Goal: Task Accomplishment & Management: Manage account settings

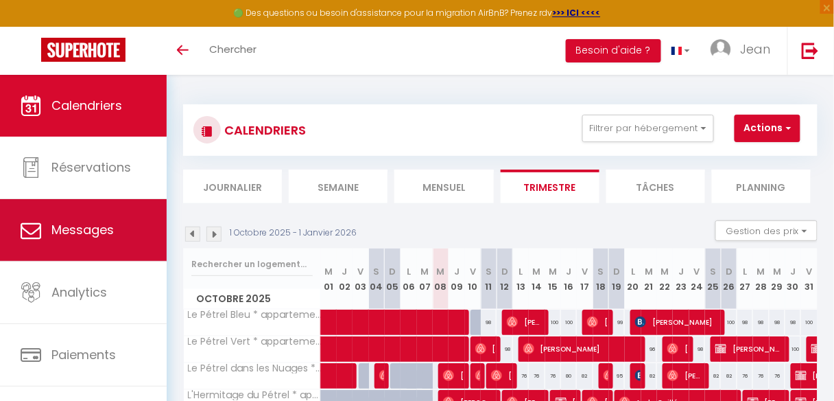
click at [73, 234] on span "Messages" at bounding box center [82, 229] width 62 height 17
select select "message"
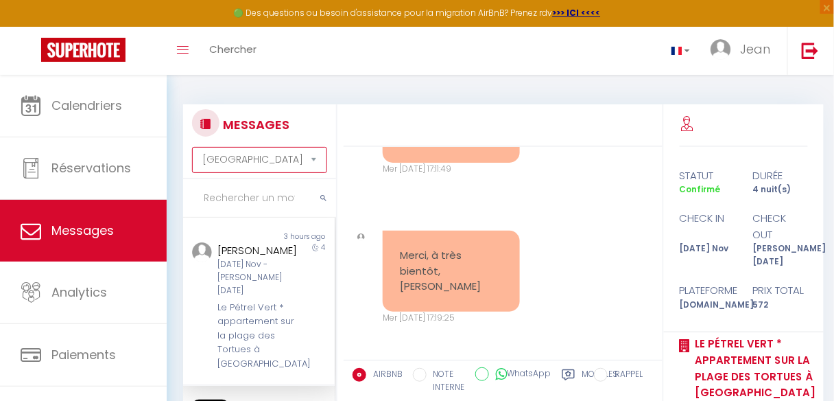
click at [315, 163] on select "[GEOGRAPHIC_DATA] par date de réservation Trier par date de message" at bounding box center [259, 160] width 134 height 26
click at [192, 147] on select "[GEOGRAPHIC_DATA] par date de réservation Trier par date de message" at bounding box center [259, 160] width 134 height 26
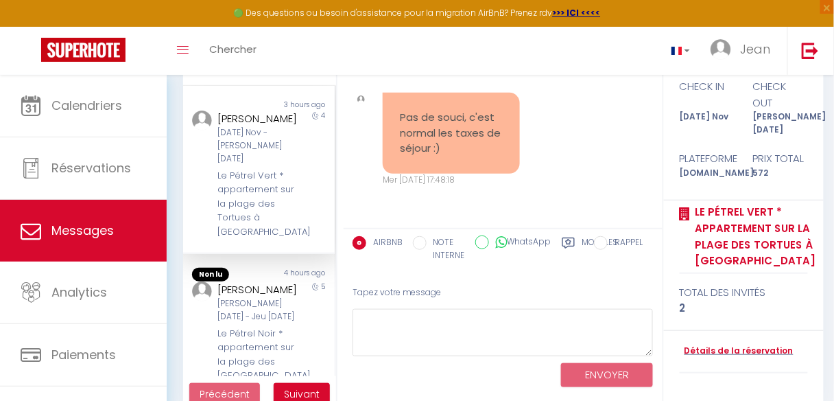
scroll to position [158, 0]
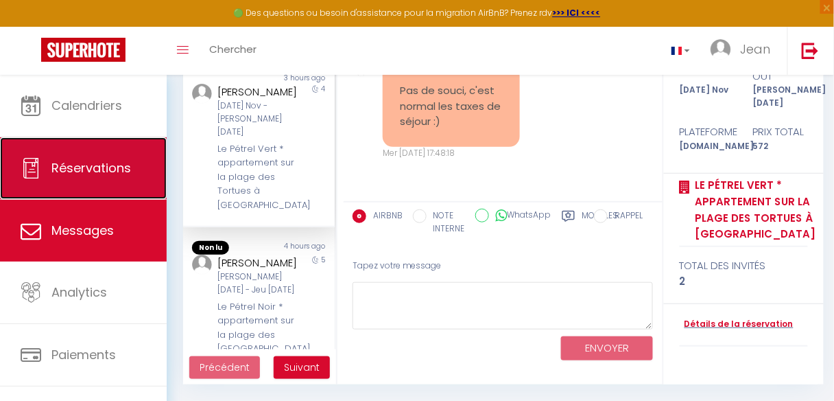
click at [104, 168] on span "Réservations" at bounding box center [91, 167] width 80 height 17
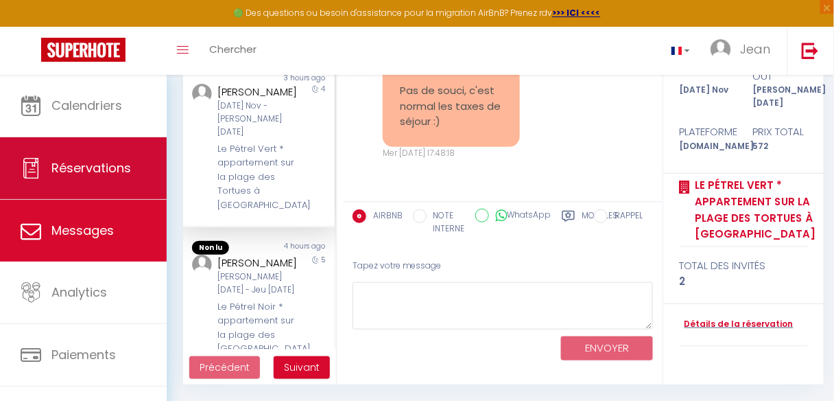
select select "not_cancelled"
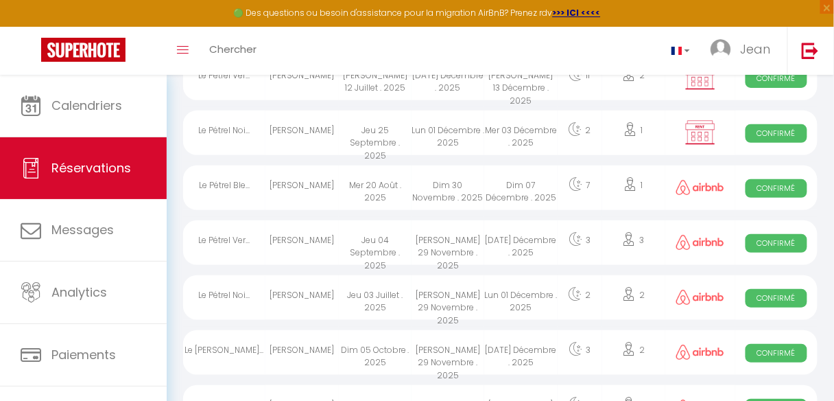
scroll to position [988, 0]
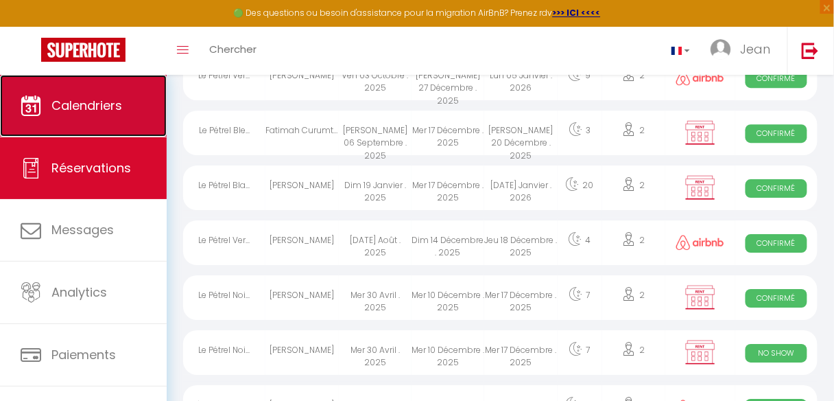
click at [84, 105] on span "Calendriers" at bounding box center [86, 105] width 71 height 17
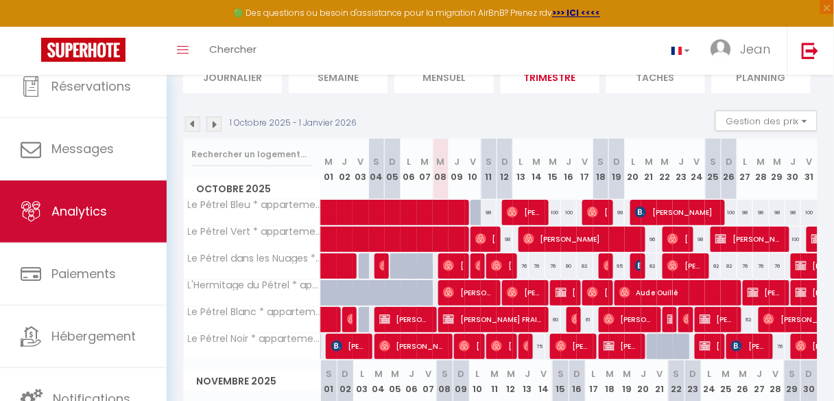
scroll to position [165, 0]
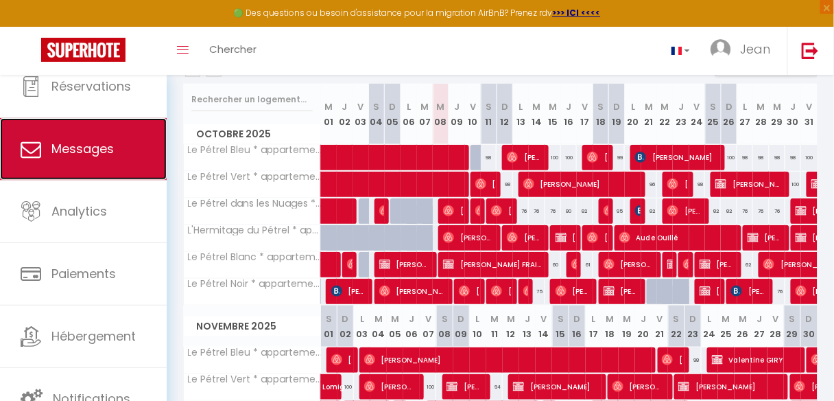
click at [80, 150] on span "Messages" at bounding box center [82, 148] width 62 height 17
select select "message"
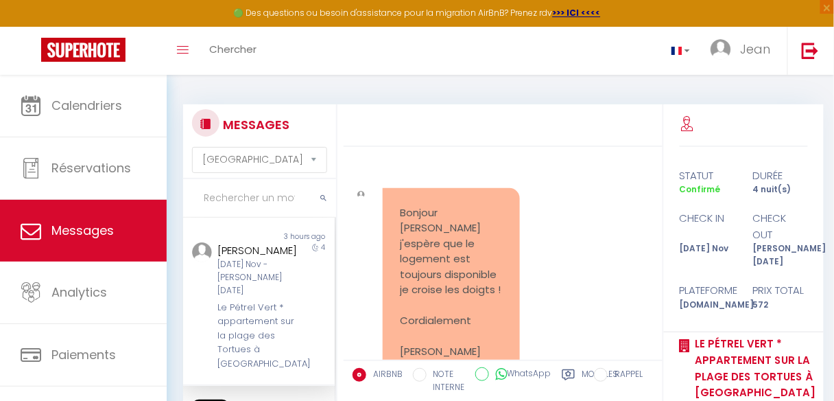
scroll to position [2684, 0]
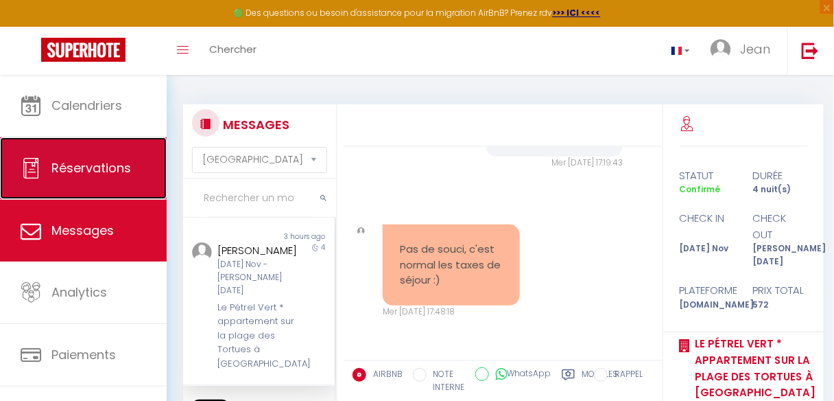
click at [113, 178] on link "Réservations" at bounding box center [83, 168] width 167 height 62
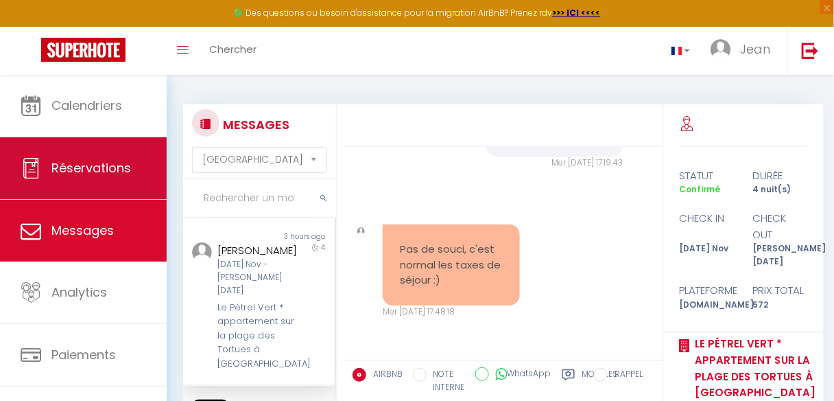
select select "not_cancelled"
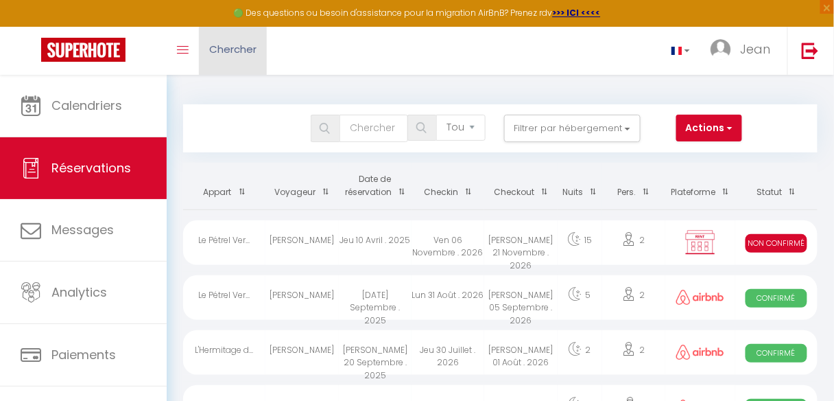
click at [263, 53] on link "Chercher" at bounding box center [233, 51] width 68 height 48
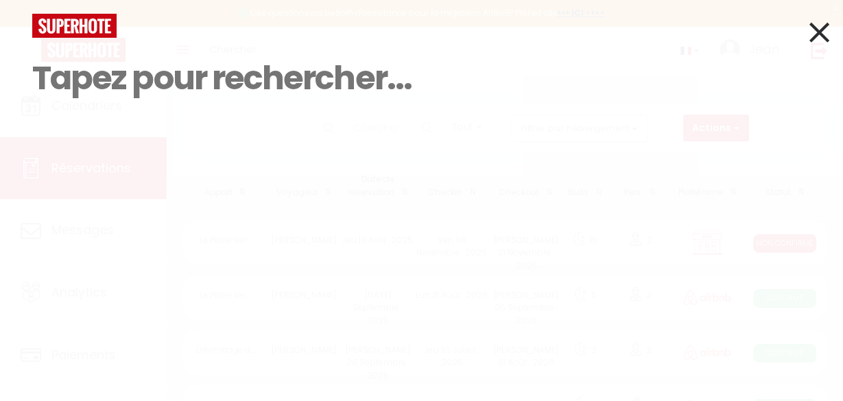
click at [91, 84] on input at bounding box center [421, 78] width 778 height 81
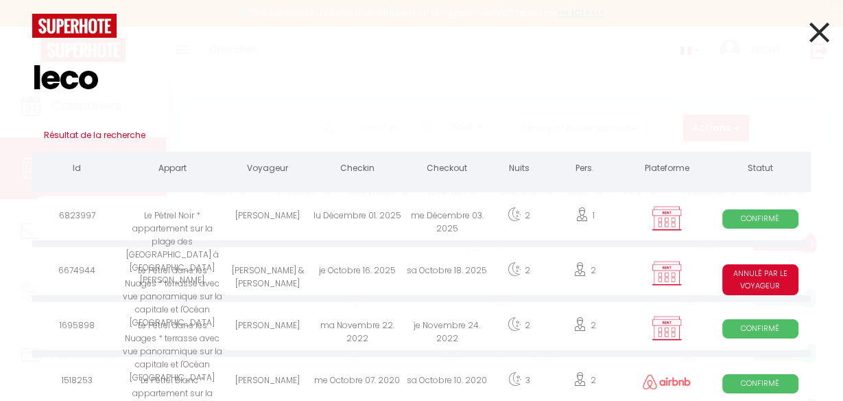
type input "leco"
click at [239, 276] on div "[PERSON_NAME] & [PERSON_NAME]" at bounding box center [268, 272] width 90 height 45
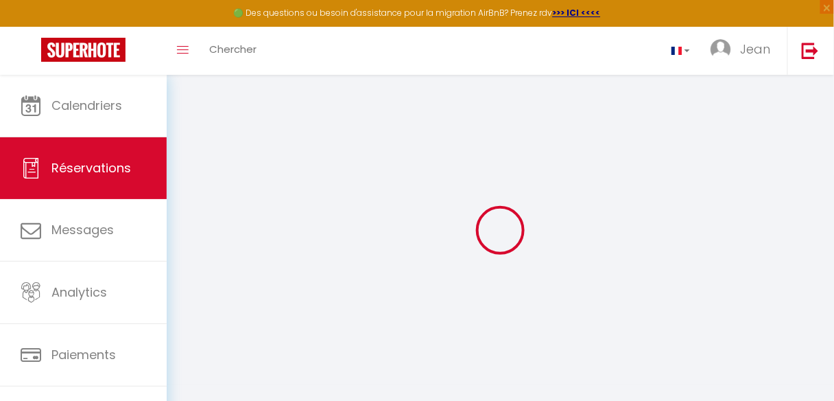
select select
checkbox input "false"
select select
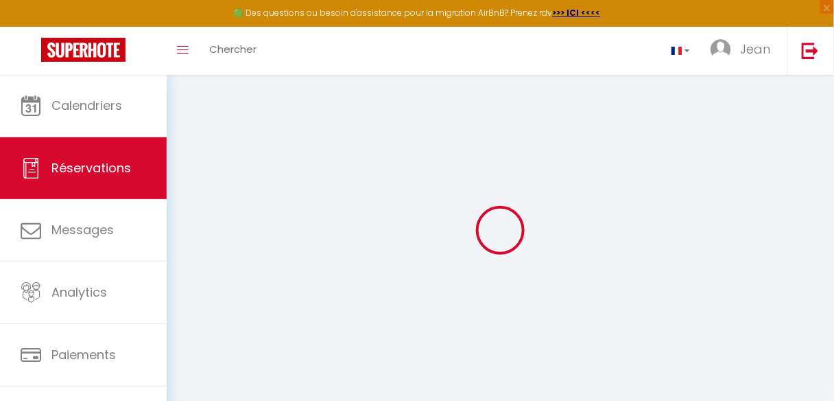
checkbox input "false"
select select
checkbox input "false"
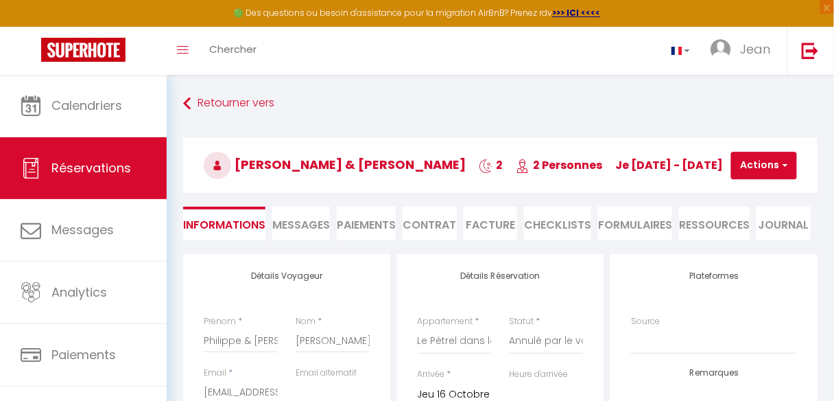
select select
checkbox input "false"
select select
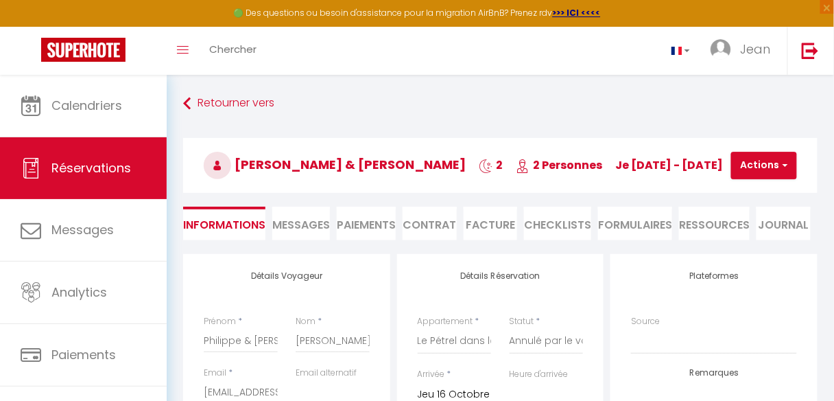
click at [294, 234] on li "Messages" at bounding box center [301, 223] width 58 height 34
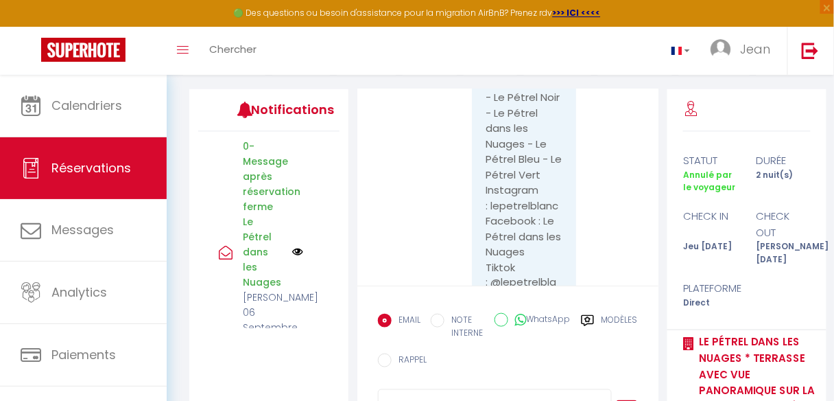
scroll to position [3452, 0]
